Goal: Information Seeking & Learning: Compare options

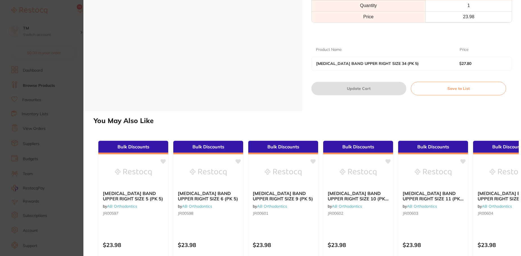
click at [37, 29] on section "[MEDICAL_DATA] BAND UPPER RIGHT SIZE 34 (PK 5) by AB Orthodontics Product Code:…" at bounding box center [260, 128] width 521 height 256
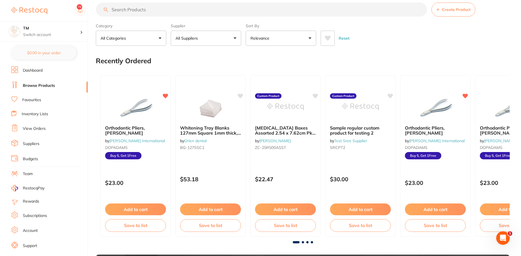
click at [30, 217] on link "Subscriptions" at bounding box center [35, 216] width 24 height 6
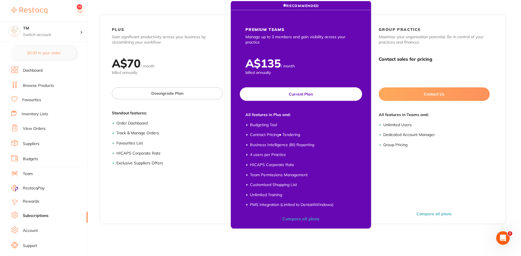
scroll to position [44, 0]
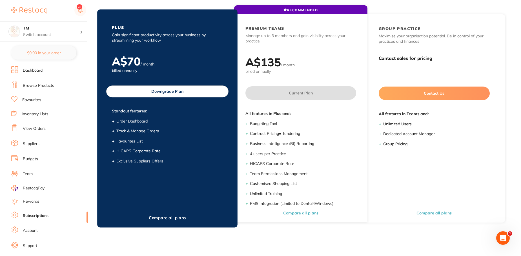
click at [178, 194] on div "RECOMMENDED PLUS Gain significant productivity across your business by streamli…" at bounding box center [167, 119] width 140 height 218
click at [173, 217] on button "Compare all plans" at bounding box center [167, 217] width 41 height 5
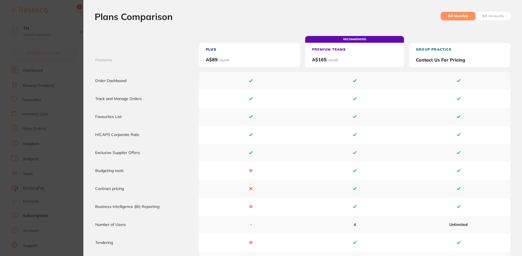
scroll to position [0, 0]
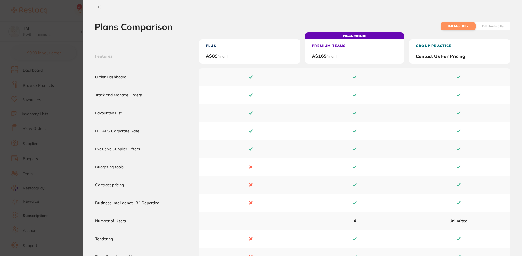
click at [492, 26] on label "Bill Annually" at bounding box center [493, 26] width 22 height 4
click at [482, 36] on input "Bill Annually" at bounding box center [482, 36] width 0 height 0
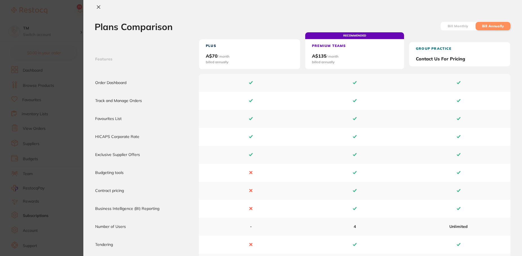
click at [463, 23] on li "Bill Monthly" at bounding box center [458, 26] width 35 height 8
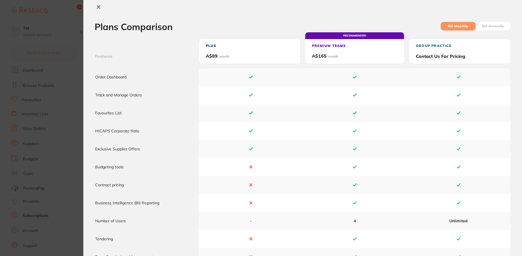
click at [476, 30] on li "Bill Annually" at bounding box center [493, 26] width 35 height 8
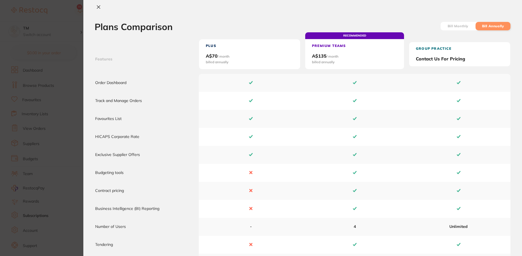
click at [438, 28] on div "Plans Comparison Bill Monthly Bill Annually" at bounding box center [302, 27] width 439 height 10
click at [443, 27] on li "Bill Monthly" at bounding box center [458, 26] width 35 height 8
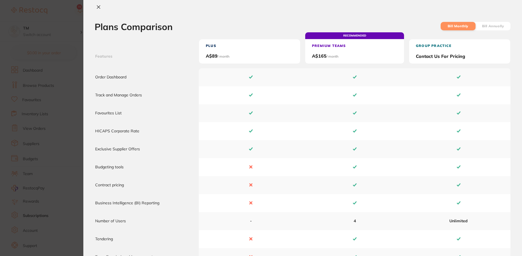
click at [485, 24] on li "Bill Annually" at bounding box center [493, 26] width 35 height 8
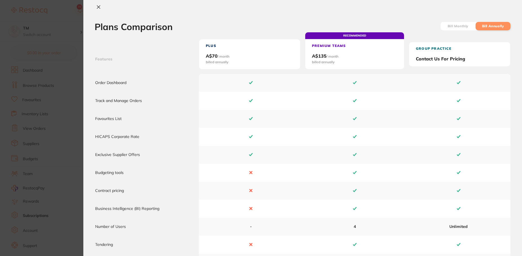
click at [451, 26] on label "Bill Monthly" at bounding box center [458, 26] width 21 height 4
click at [447, 36] on input "Bill Monthly" at bounding box center [447, 36] width 0 height 0
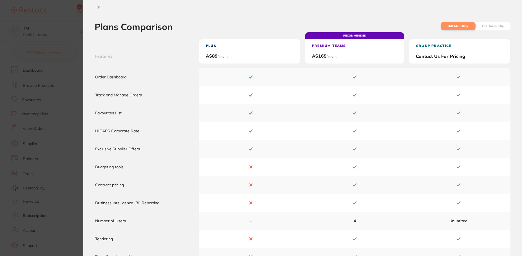
click at [485, 24] on label "Bill Annually" at bounding box center [493, 26] width 22 height 4
click at [482, 36] on input "Bill Annually" at bounding box center [482, 36] width 0 height 0
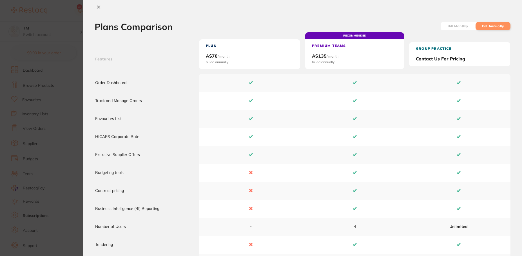
click at [423, 57] on p "Contact Us For Pricing" at bounding box center [440, 58] width 49 height 5
click at [279, 54] on span "Plus A$ 70 / month billed annually" at bounding box center [249, 54] width 101 height 30
click at [97, 7] on icon at bounding box center [98, 7] width 5 height 5
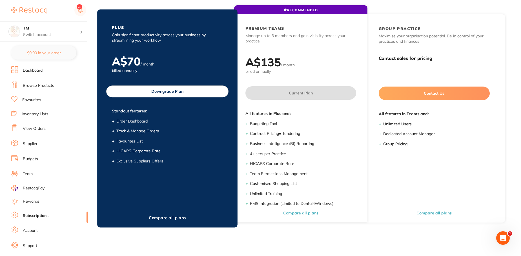
click at [206, 62] on div "A$ 70 / month billed annually" at bounding box center [167, 65] width 133 height 20
click at [172, 217] on button "Compare all plans" at bounding box center [167, 217] width 41 height 5
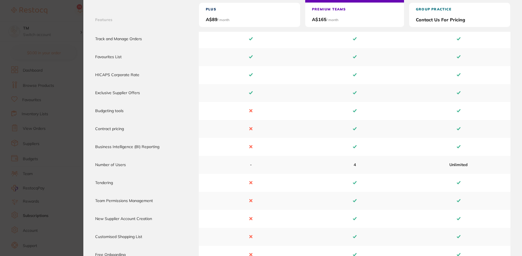
scroll to position [0, 0]
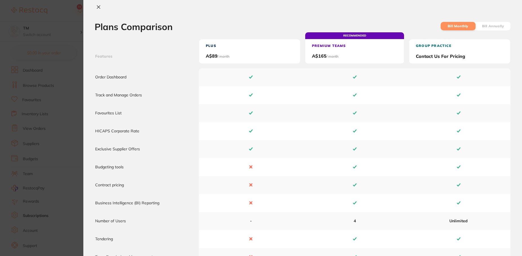
click at [99, 6] on icon at bounding box center [98, 7] width 5 height 5
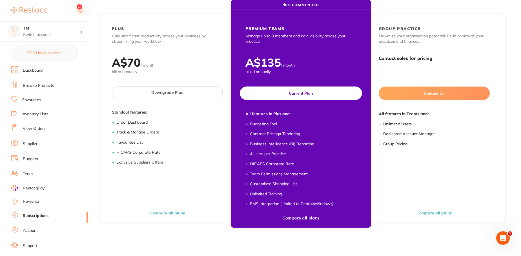
click at [307, 220] on button "Compare all plans" at bounding box center [300, 218] width 41 height 5
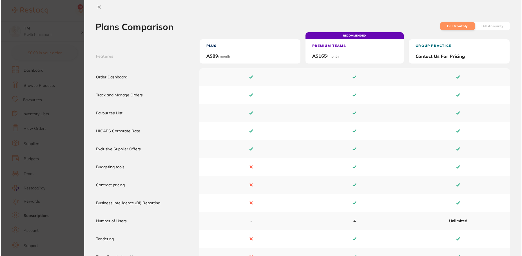
scroll to position [0, 0]
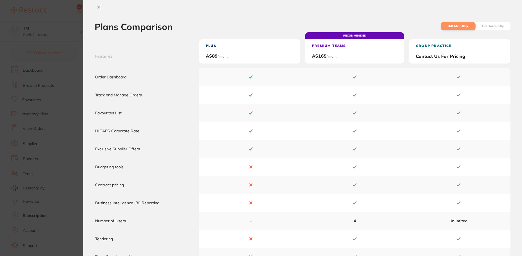
click at [487, 22] on ul "Bill Monthly Bill Annually" at bounding box center [475, 26] width 70 height 9
click at [489, 24] on label "Bill Annually" at bounding box center [493, 26] width 22 height 4
click at [482, 36] on input "Bill Annually" at bounding box center [482, 36] width 0 height 0
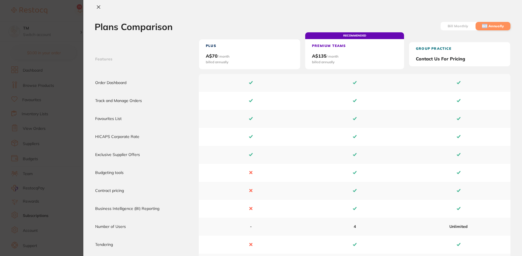
click at [489, 24] on label "Bill Annually" at bounding box center [493, 26] width 22 height 4
click at [482, 36] on input "Bill Annually" at bounding box center [482, 36] width 0 height 0
click at [96, 8] on icon at bounding box center [98, 7] width 5 height 5
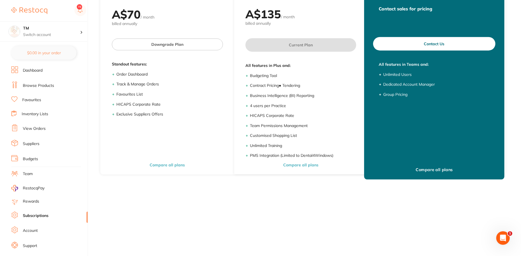
scroll to position [102, 0]
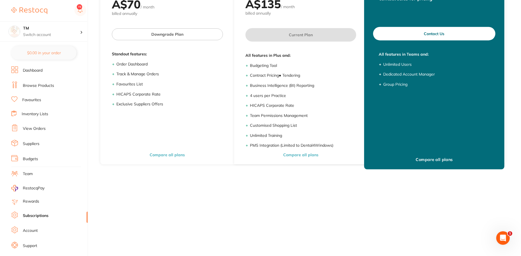
click at [423, 159] on button "Compare all plans" at bounding box center [434, 159] width 41 height 5
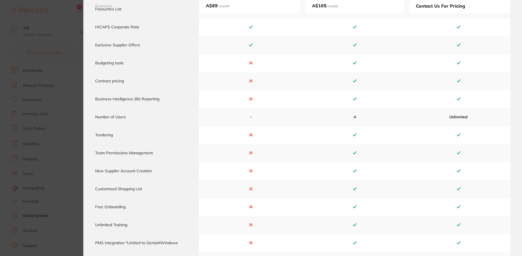
scroll to position [0, 0]
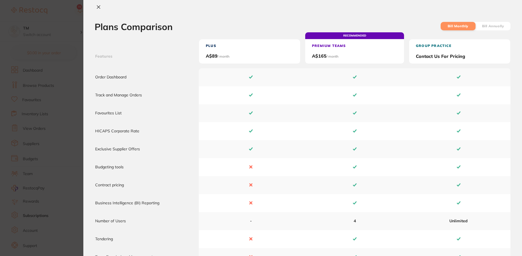
click at [262, 55] on span "Plus A$ 89 / month" at bounding box center [249, 51] width 101 height 24
drag, startPoint x: 262, startPoint y: 55, endPoint x: 473, endPoint y: 63, distance: 210.7
click at [473, 63] on thead "Features Plus A$ 89 / month RECOMMENDED Premium Teams A$ 165 / month GROUP PRAC…" at bounding box center [303, 53] width 416 height 29
click at [473, 63] on span "GROUP PRACTICE Contact Us For Pricing" at bounding box center [459, 51] width 101 height 24
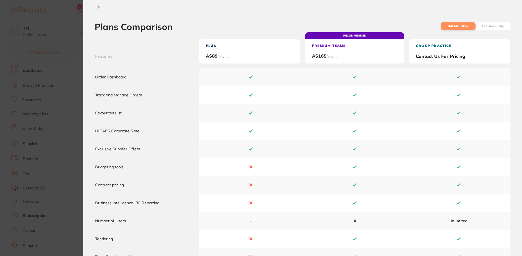
click at [101, 8] on button at bounding box center [99, 8] width 8 height 6
